Goal: Task Accomplishment & Management: Manage account settings

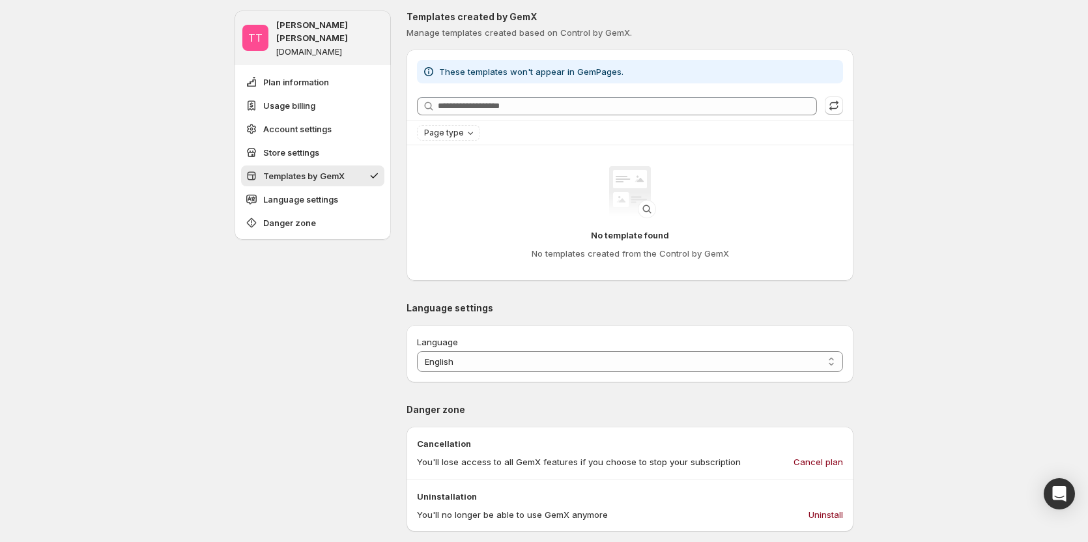
scroll to position [1042, 0]
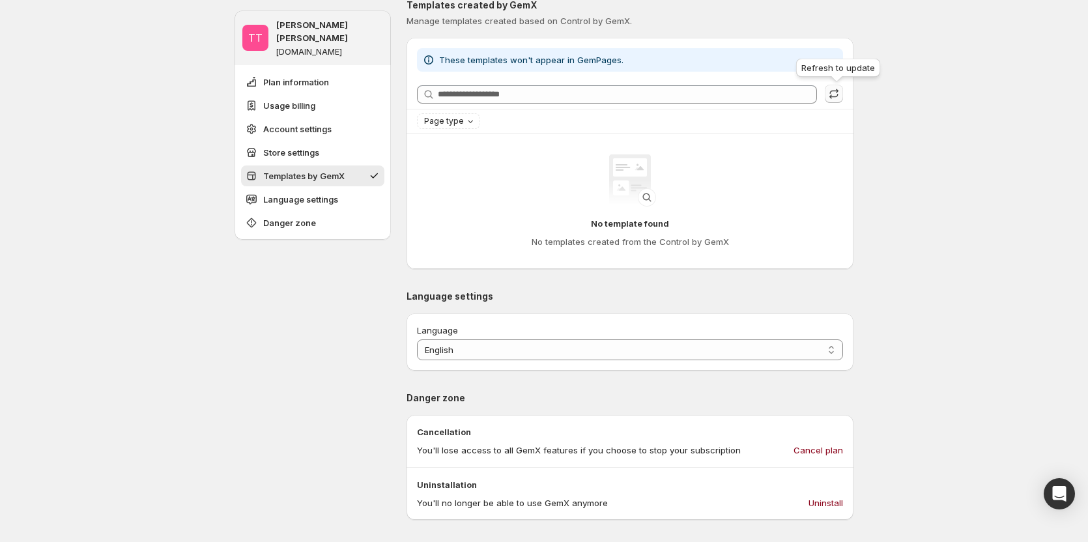
click at [840, 91] on icon "button" at bounding box center [833, 93] width 13 height 13
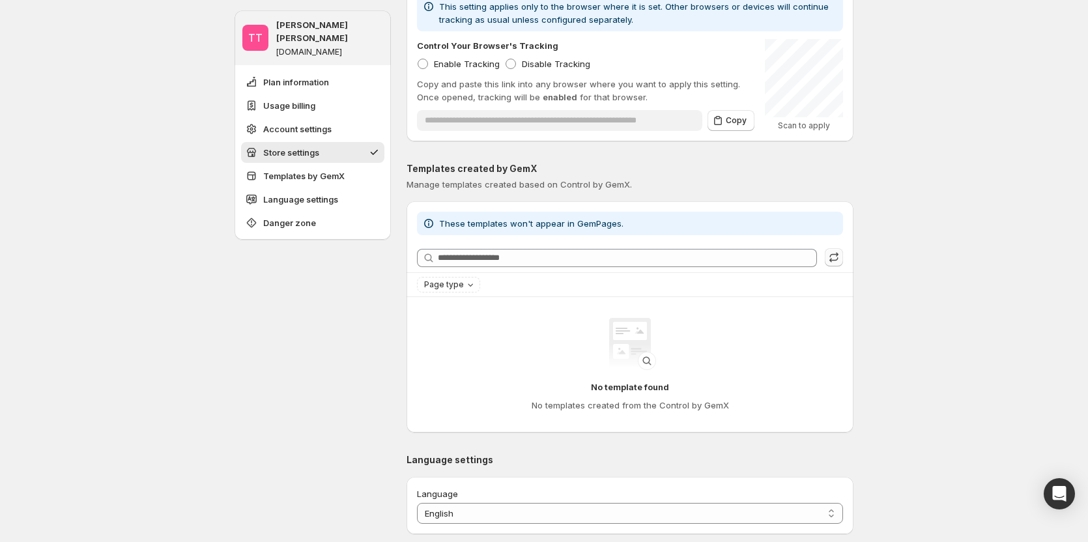
scroll to position [847, 0]
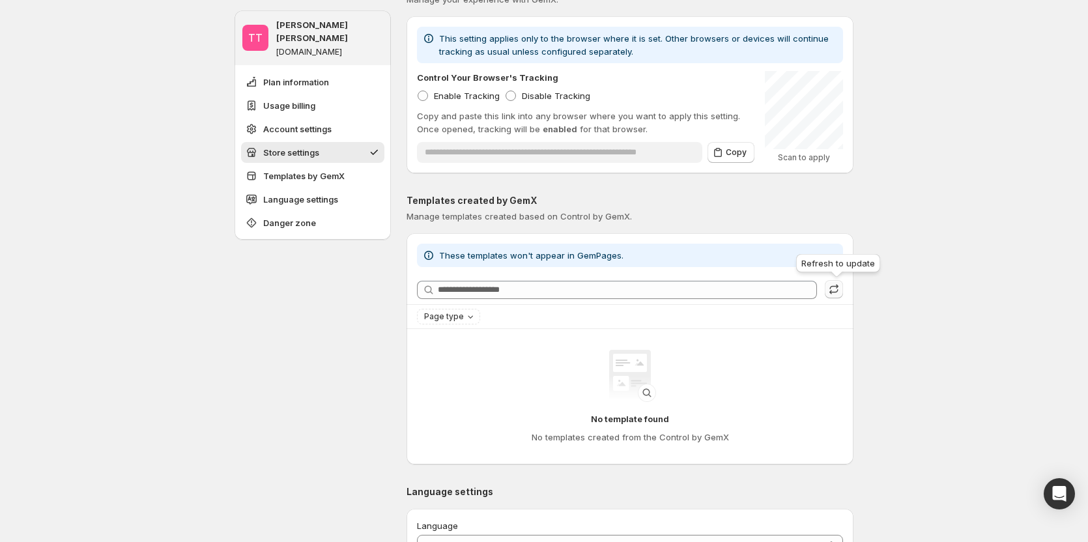
click at [835, 287] on icon "button" at bounding box center [833, 289] width 13 height 13
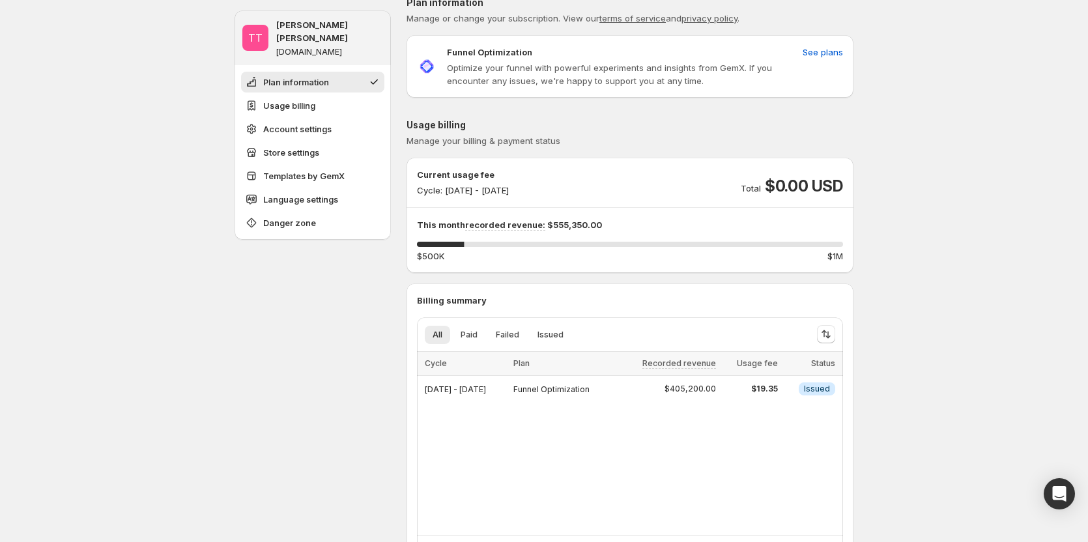
scroll to position [0, 0]
